Goal: Check status: Check status

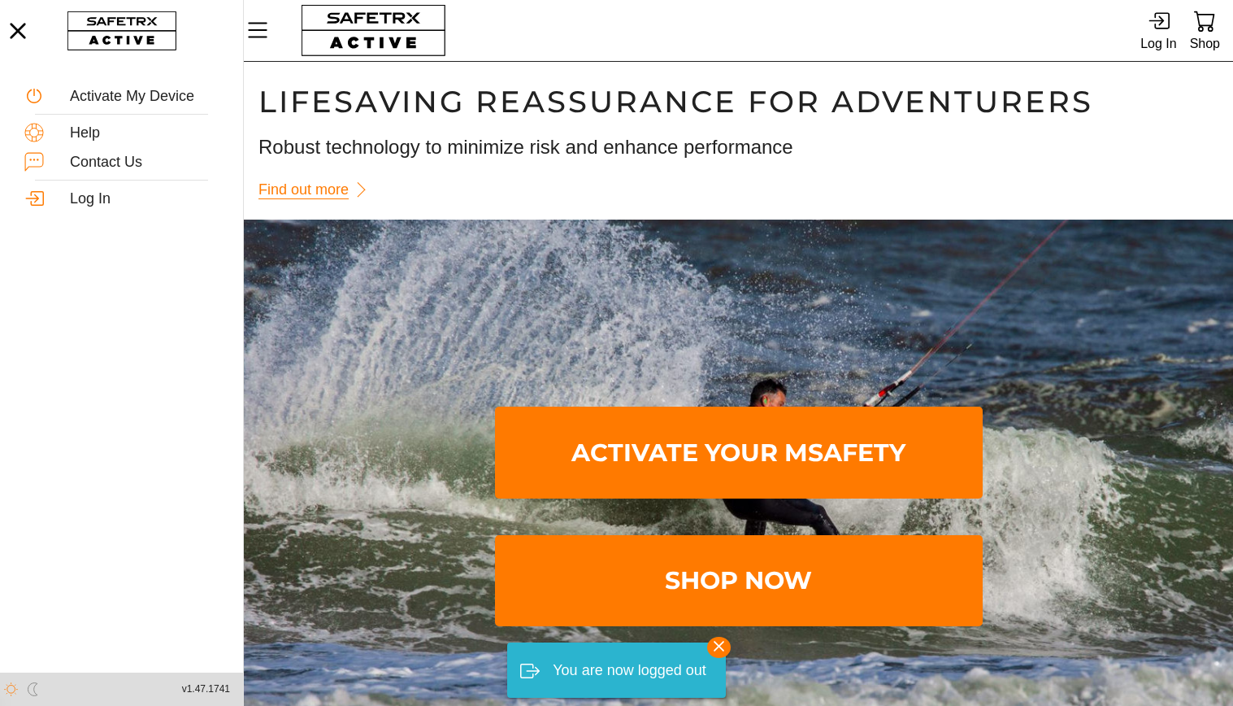
scroll to position [1, 0]
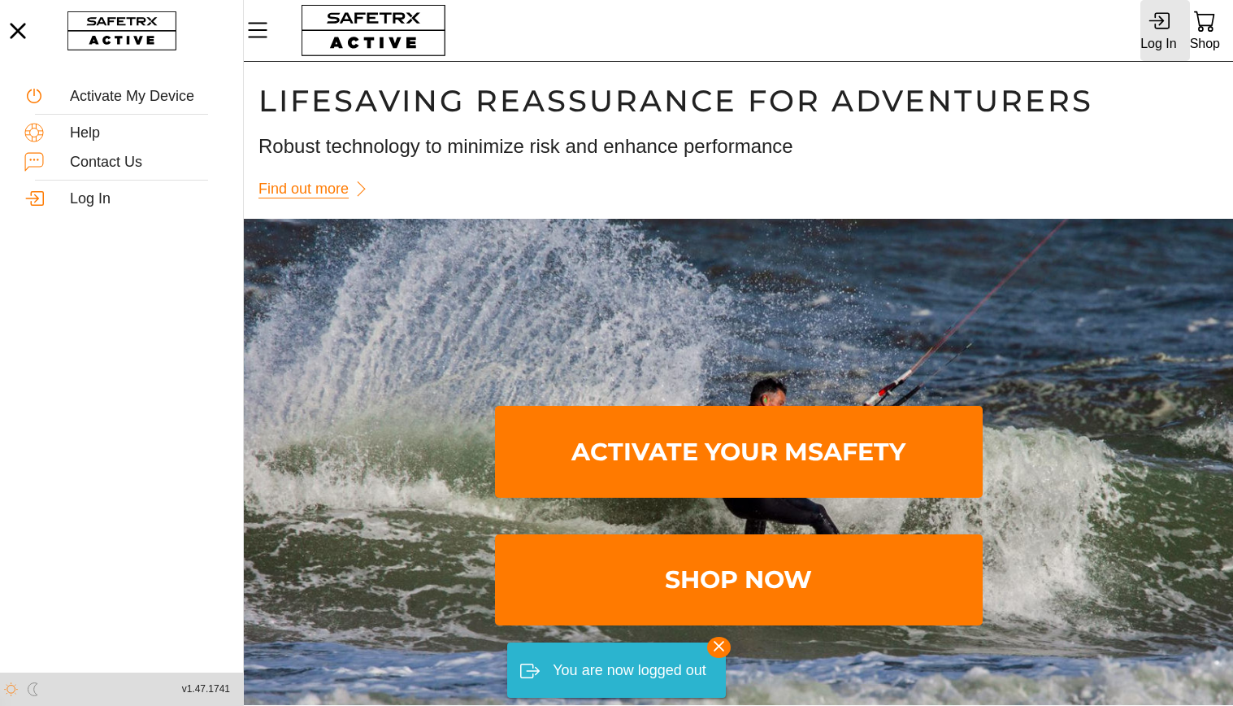
click at [1165, 38] on div "Log In" at bounding box center [1159, 44] width 36 height 22
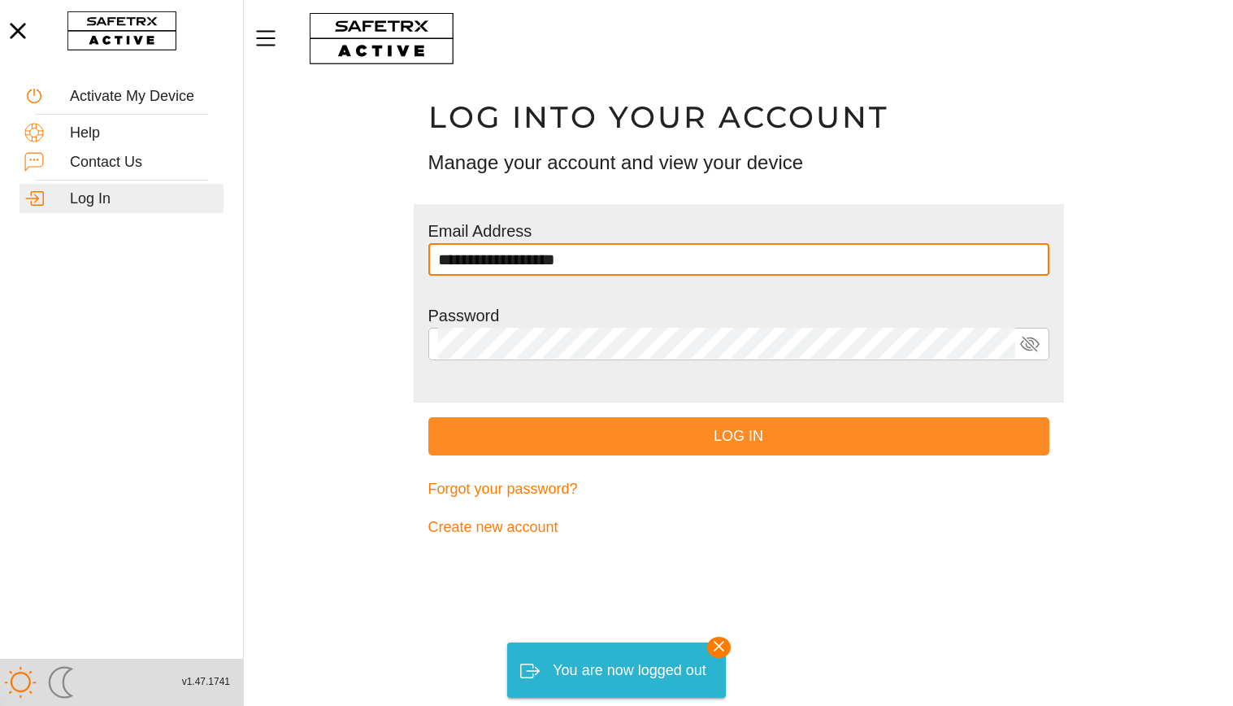
type input "**********"
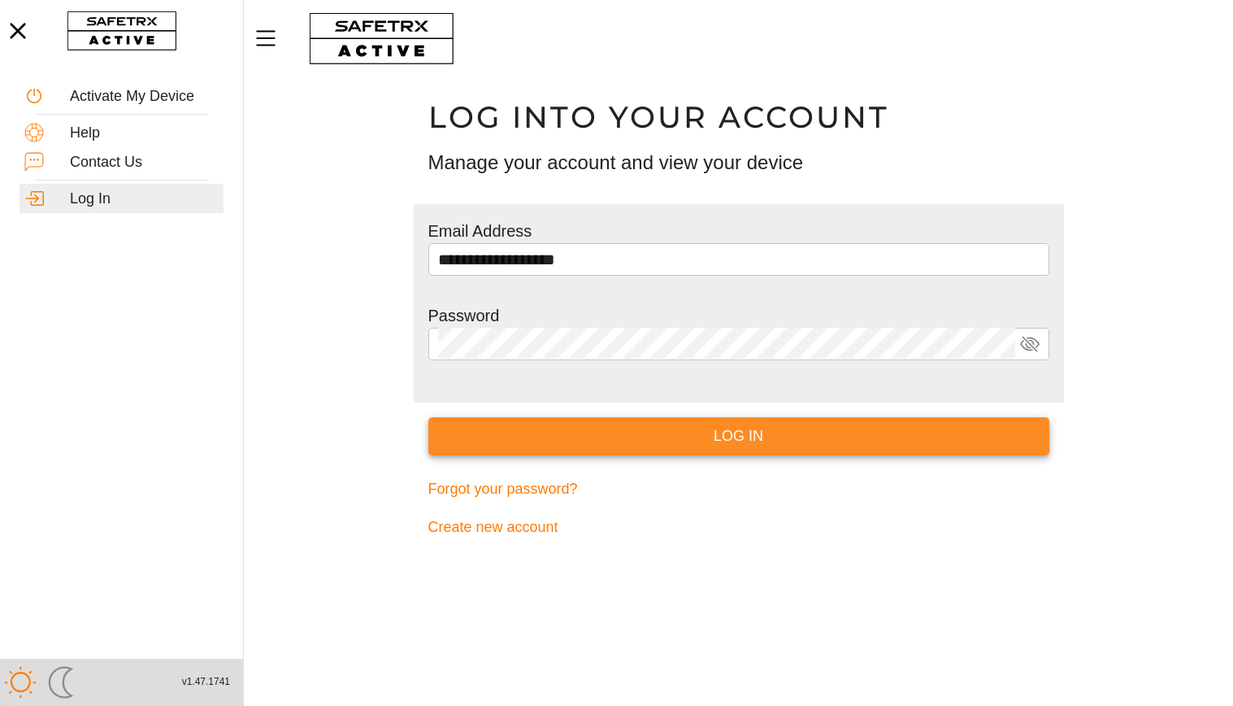
click at [716, 441] on span "Log In" at bounding box center [738, 436] width 595 height 25
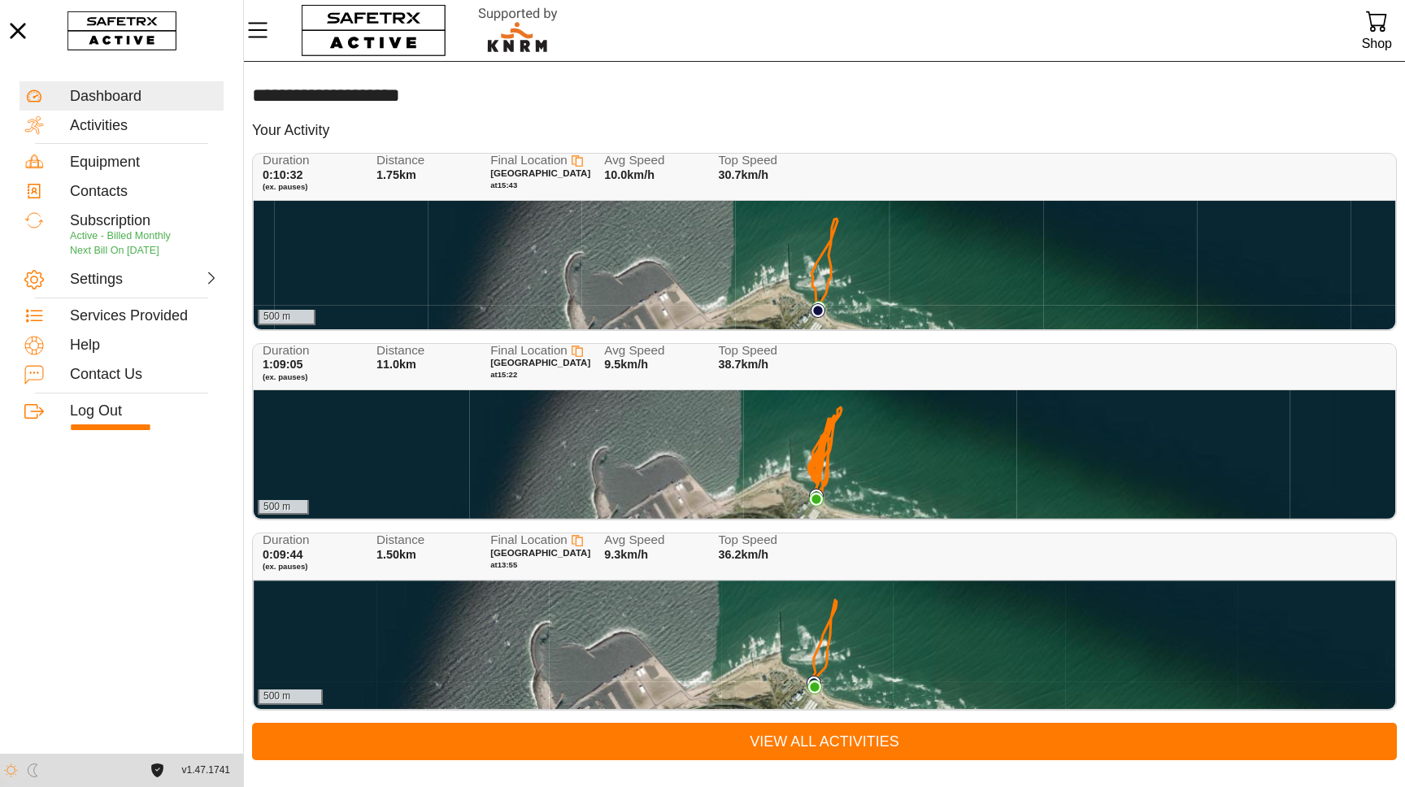
scroll to position [1, 0]
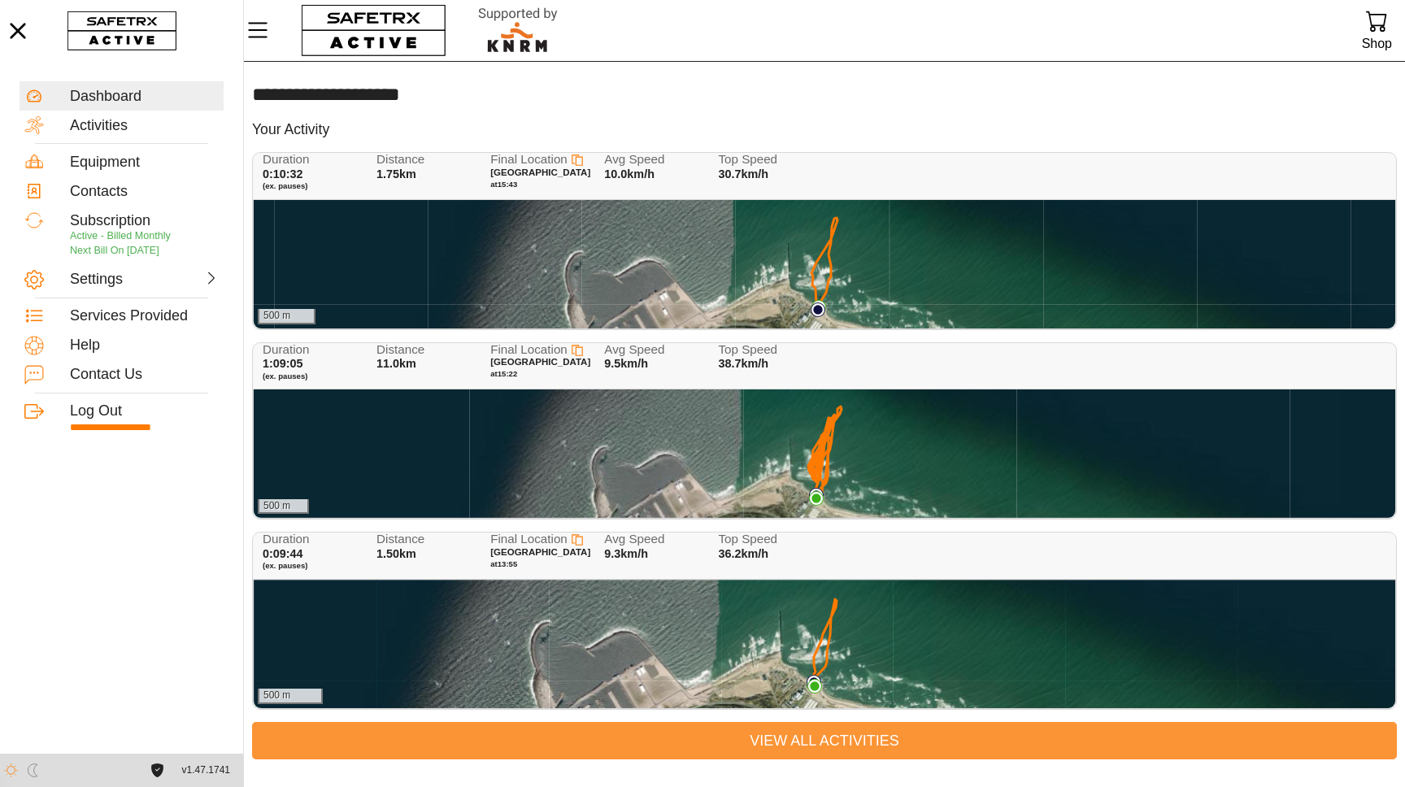
click at [828, 705] on span "View All Activities" at bounding box center [824, 740] width 1119 height 25
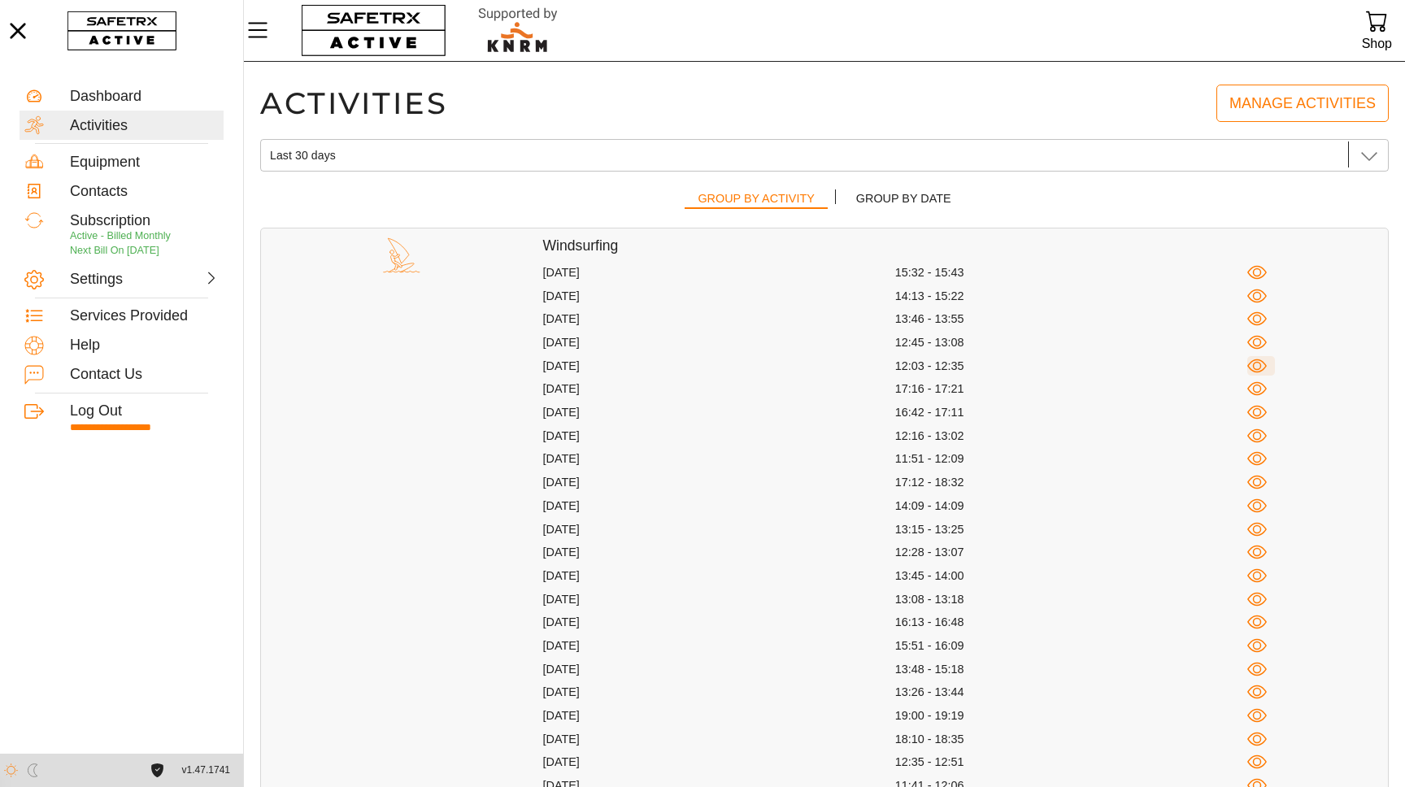
click at [1233, 368] on icon "button" at bounding box center [1257, 366] width 20 height 20
